Goal: Task Accomplishment & Management: Use online tool/utility

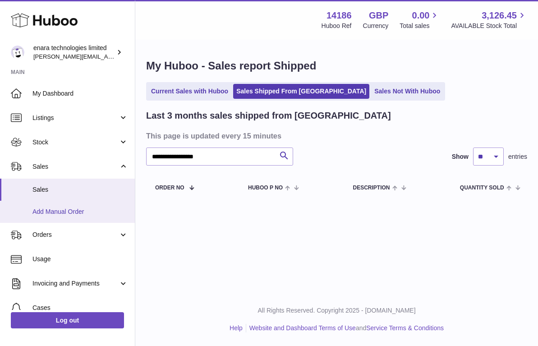
type input "**********"
click at [78, 208] on span "Add Manual Order" at bounding box center [80, 211] width 96 height 9
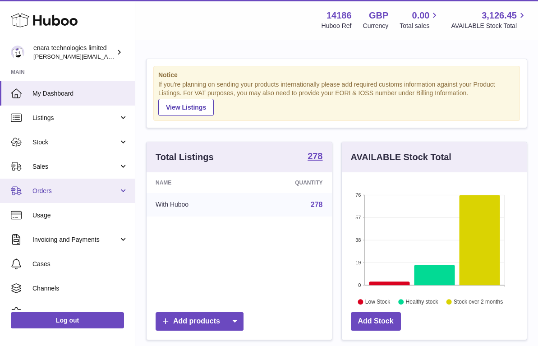
scroll to position [141, 185]
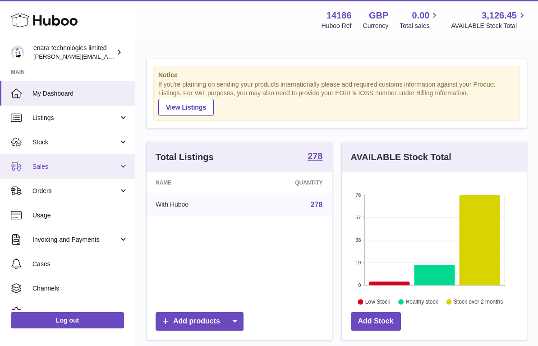
click at [76, 162] on span "Sales" at bounding box center [75, 166] width 86 height 9
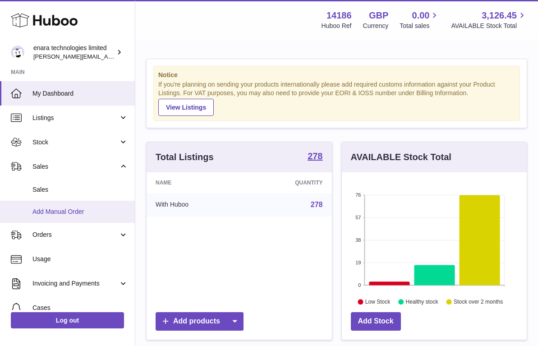
click at [74, 207] on span "Add Manual Order" at bounding box center [80, 211] width 96 height 9
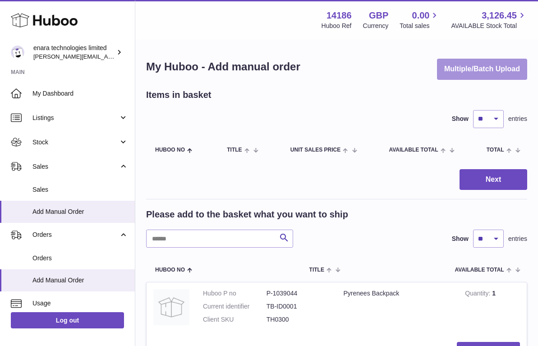
click at [477, 74] on button "Multiple/Batch Upload" at bounding box center [482, 69] width 90 height 21
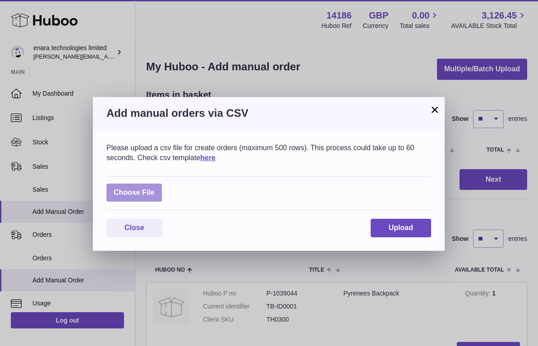
click at [150, 190] on label at bounding box center [133, 193] width 55 height 18
click at [155, 188] on input "file" at bounding box center [155, 188] width 0 height 0
type input "**********"
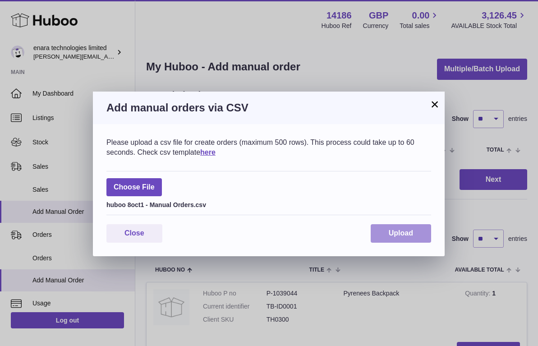
click at [401, 230] on span "Upload" at bounding box center [401, 233] width 24 height 8
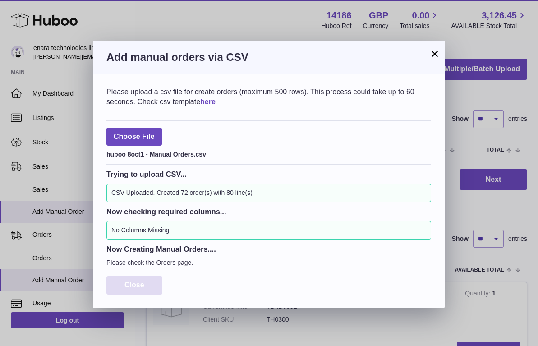
click at [135, 282] on span "Close" at bounding box center [134, 285] width 20 height 8
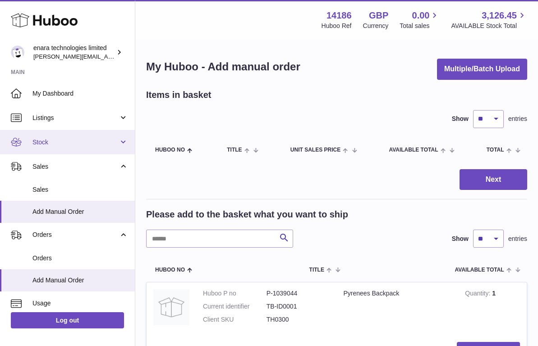
click at [60, 141] on span "Stock" at bounding box center [75, 142] width 86 height 9
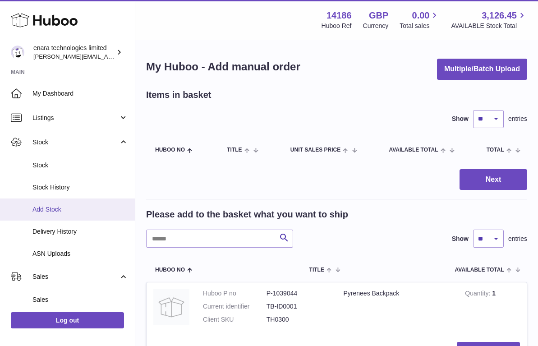
click at [66, 211] on span "Add Stock" at bounding box center [80, 209] width 96 height 9
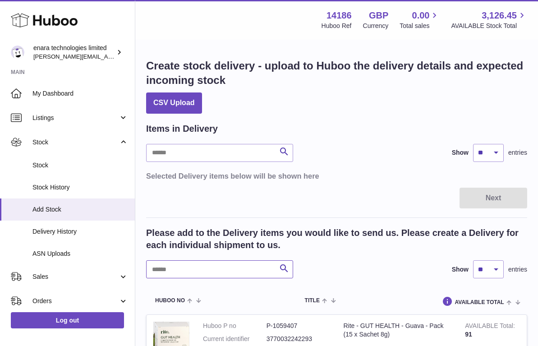
click at [257, 260] on input "text" at bounding box center [219, 269] width 147 height 18
type input "*****"
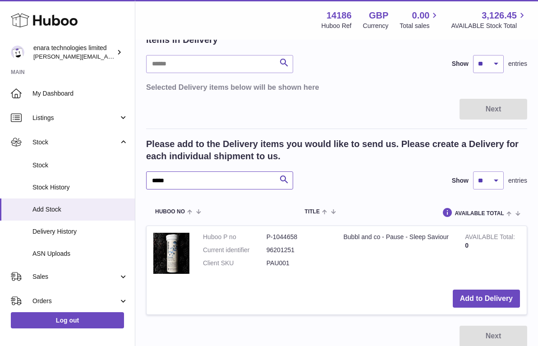
scroll to position [95, 0]
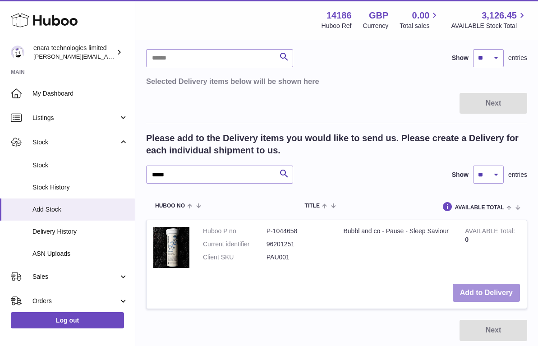
click at [461, 291] on button "Add to Delivery" at bounding box center [486, 293] width 67 height 18
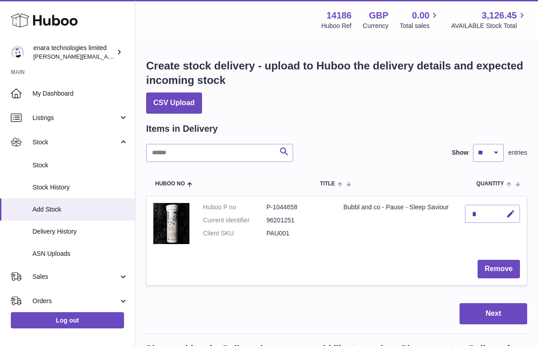
scroll to position [0, 0]
click at [514, 215] on icon "button" at bounding box center [510, 213] width 9 height 9
type input "**"
click at [509, 216] on icon "submit" at bounding box center [511, 214] width 8 height 8
click at [486, 313] on button "Next" at bounding box center [493, 313] width 68 height 21
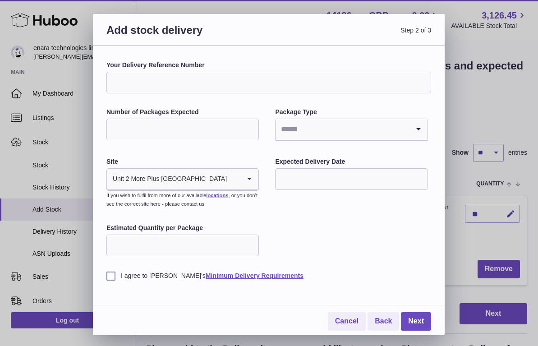
click at [232, 77] on input "Your Delivery Reference Number" at bounding box center [268, 83] width 325 height 22
type input "**********"
type input "*"
click at [250, 126] on input "*" at bounding box center [182, 130] width 152 height 22
click at [362, 130] on input "Search for option" at bounding box center [341, 129] width 133 height 21
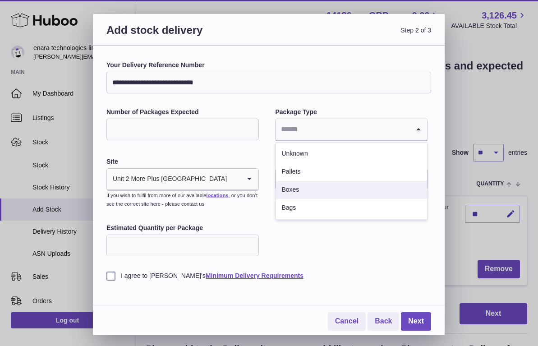
click at [315, 188] on li "Boxes" at bounding box center [351, 190] width 151 height 18
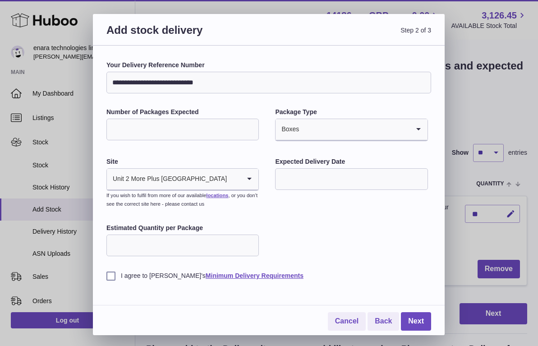
click at [197, 248] on input "Estimated Quantity per Package" at bounding box center [182, 245] width 152 height 22
type input "**"
click at [108, 275] on label "I agree to Huboo's Minimum Delivery Requirements" at bounding box center [268, 275] width 325 height 9
click at [415, 314] on link "Next" at bounding box center [416, 321] width 30 height 18
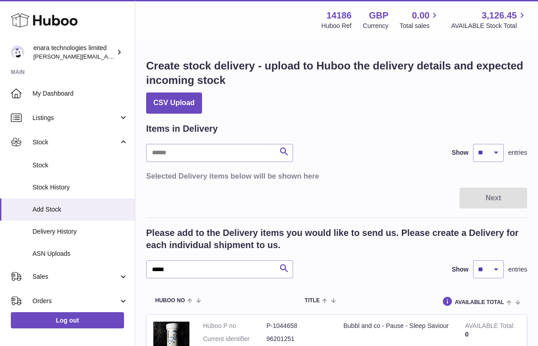
scroll to position [0, 0]
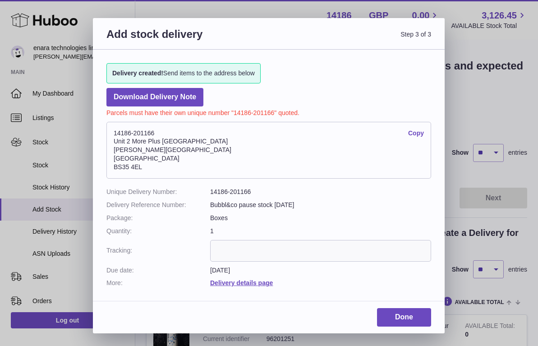
click at [414, 132] on link "Copy" at bounding box center [416, 133] width 16 height 9
click at [255, 249] on input "text" at bounding box center [320, 251] width 221 height 22
paste input "**********"
type input "**********"
click at [411, 130] on link "Copy" at bounding box center [416, 133] width 16 height 9
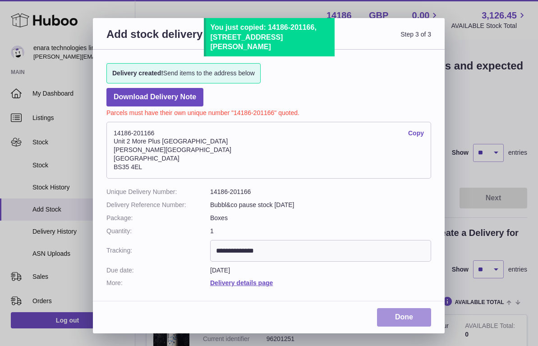
click at [416, 311] on link "Done" at bounding box center [404, 317] width 54 height 18
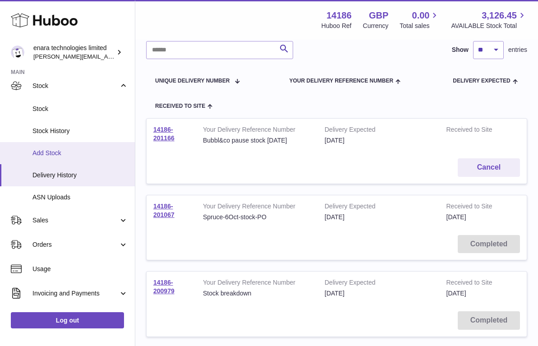
scroll to position [67, 0]
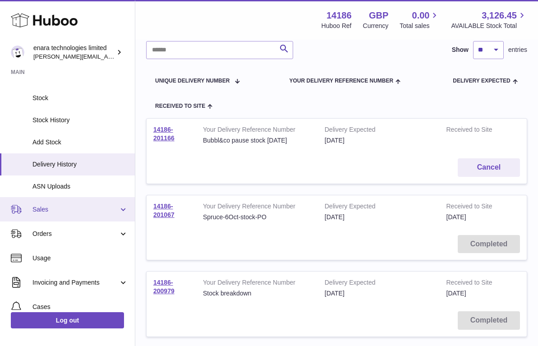
click at [67, 207] on span "Sales" at bounding box center [75, 209] width 86 height 9
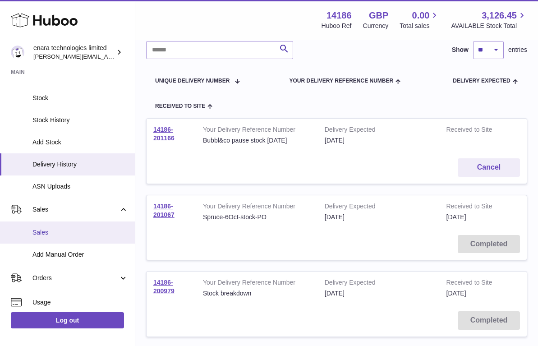
click at [55, 230] on span "Sales" at bounding box center [80, 232] width 96 height 9
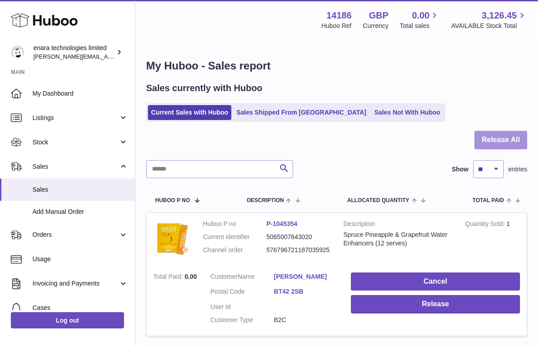
click at [495, 140] on button "Release All" at bounding box center [500, 140] width 53 height 18
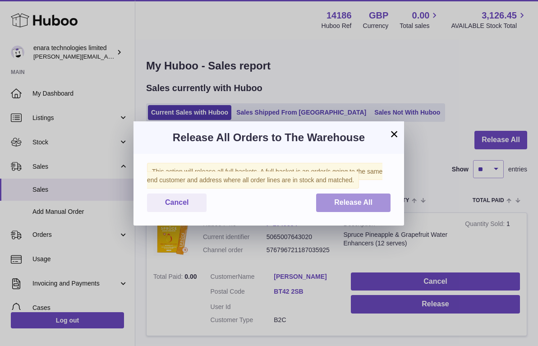
click at [339, 202] on span "Release All" at bounding box center [353, 202] width 38 height 8
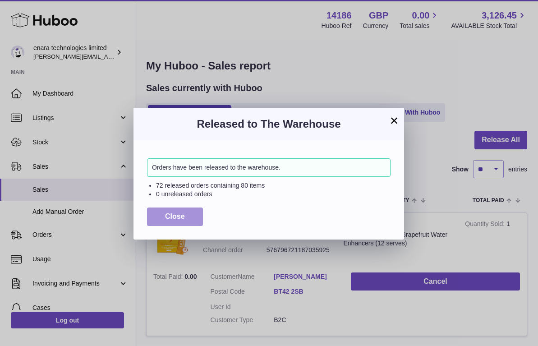
click at [189, 211] on button "Close" at bounding box center [175, 216] width 56 height 18
